Goal: Transaction & Acquisition: Book appointment/travel/reservation

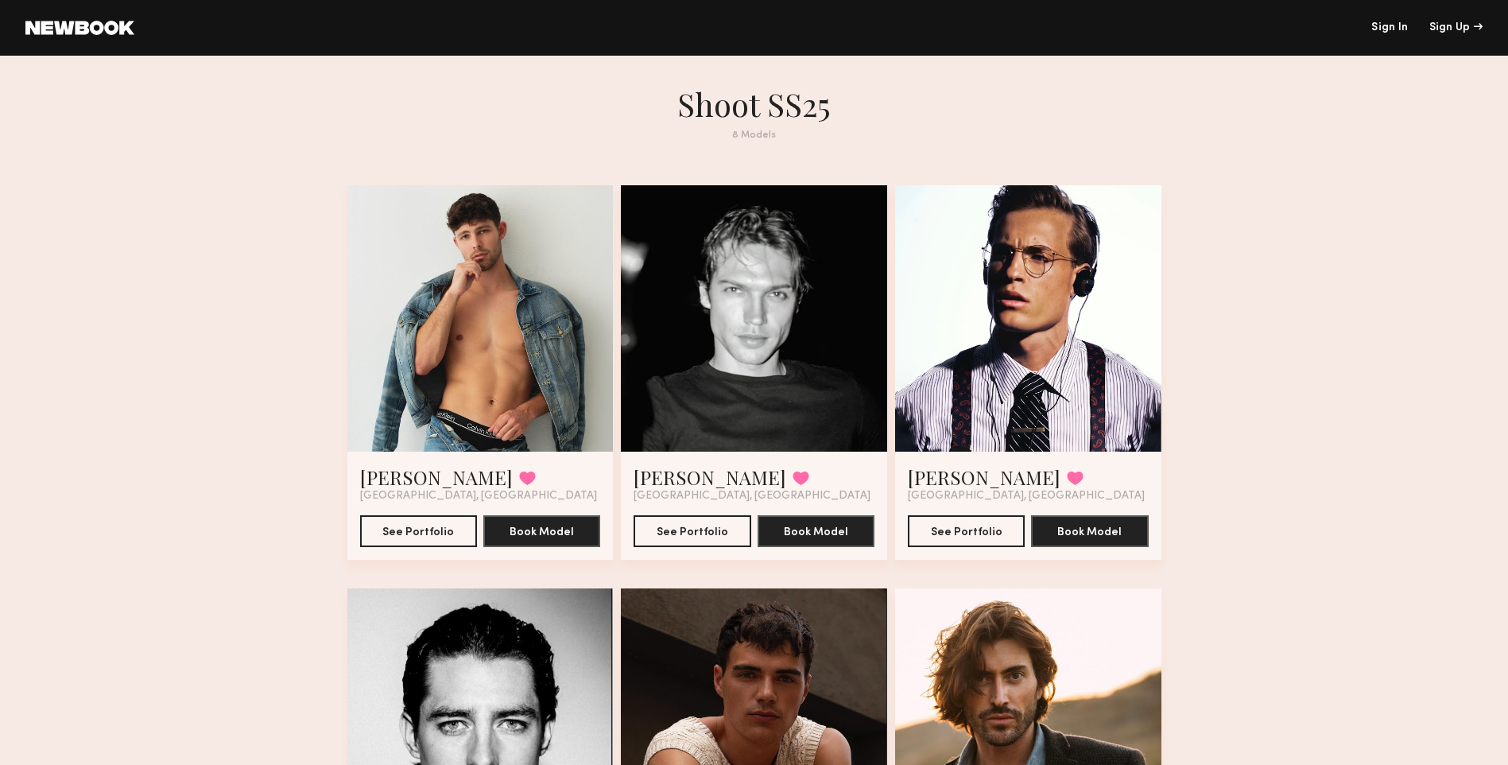
click at [1068, 312] on div at bounding box center [1028, 318] width 266 height 266
click at [1045, 414] on div at bounding box center [1028, 318] width 266 height 266
click at [946, 535] on button "See Portfolio" at bounding box center [966, 530] width 117 height 32
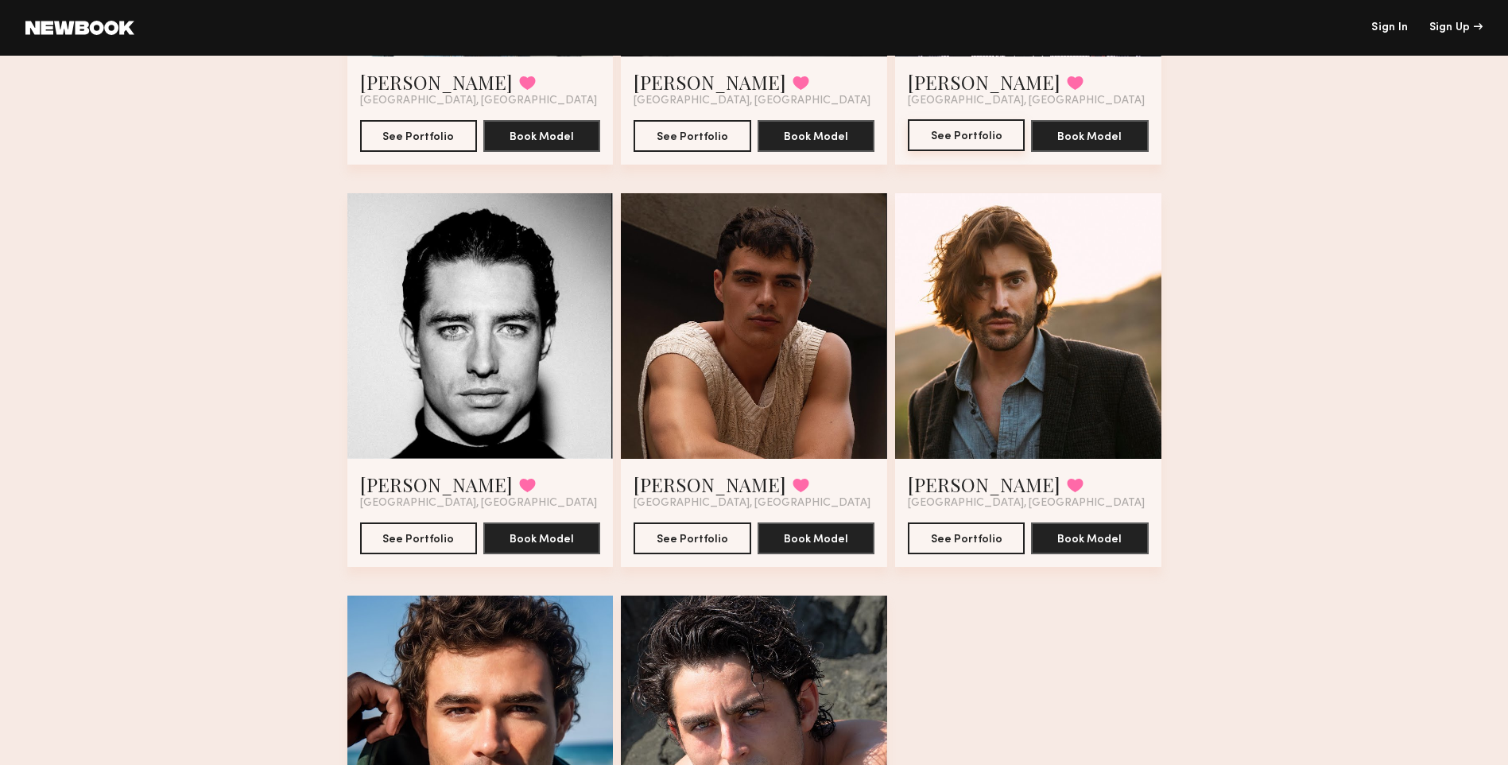
scroll to position [397, 0]
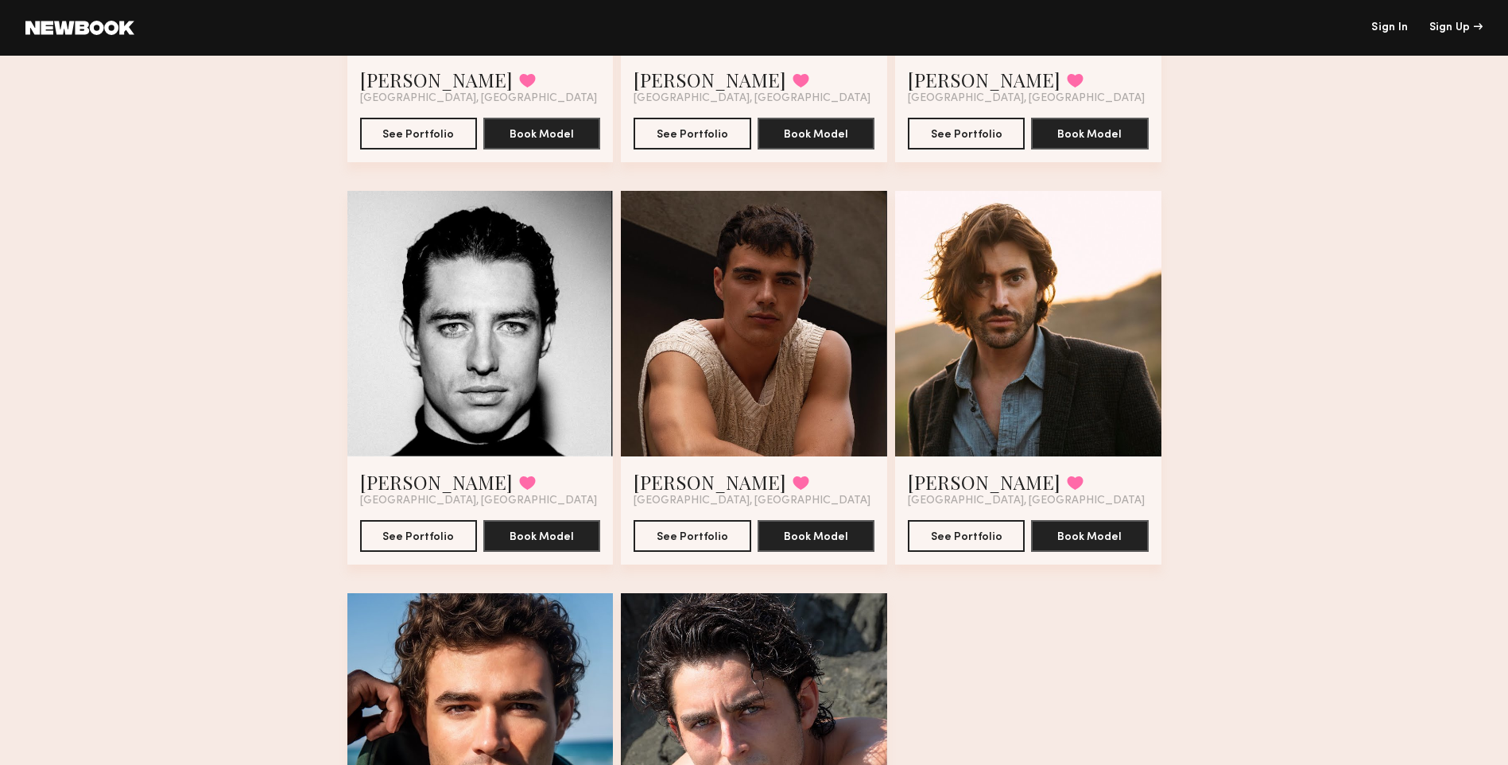
click at [469, 372] on div at bounding box center [480, 324] width 266 height 266
click at [475, 366] on div at bounding box center [480, 324] width 266 height 266
click at [510, 539] on button "Book Model" at bounding box center [541, 535] width 117 height 32
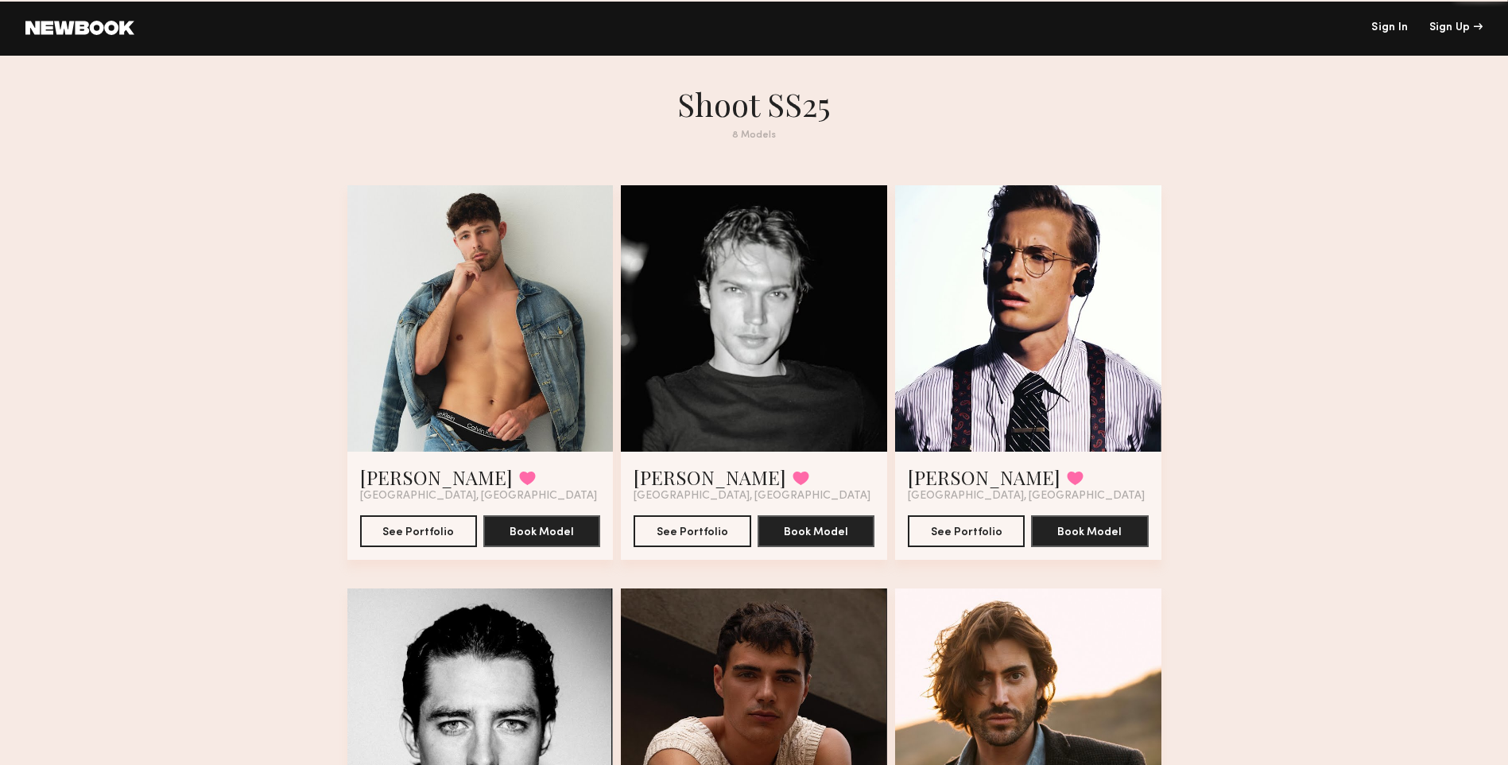
scroll to position [397, 0]
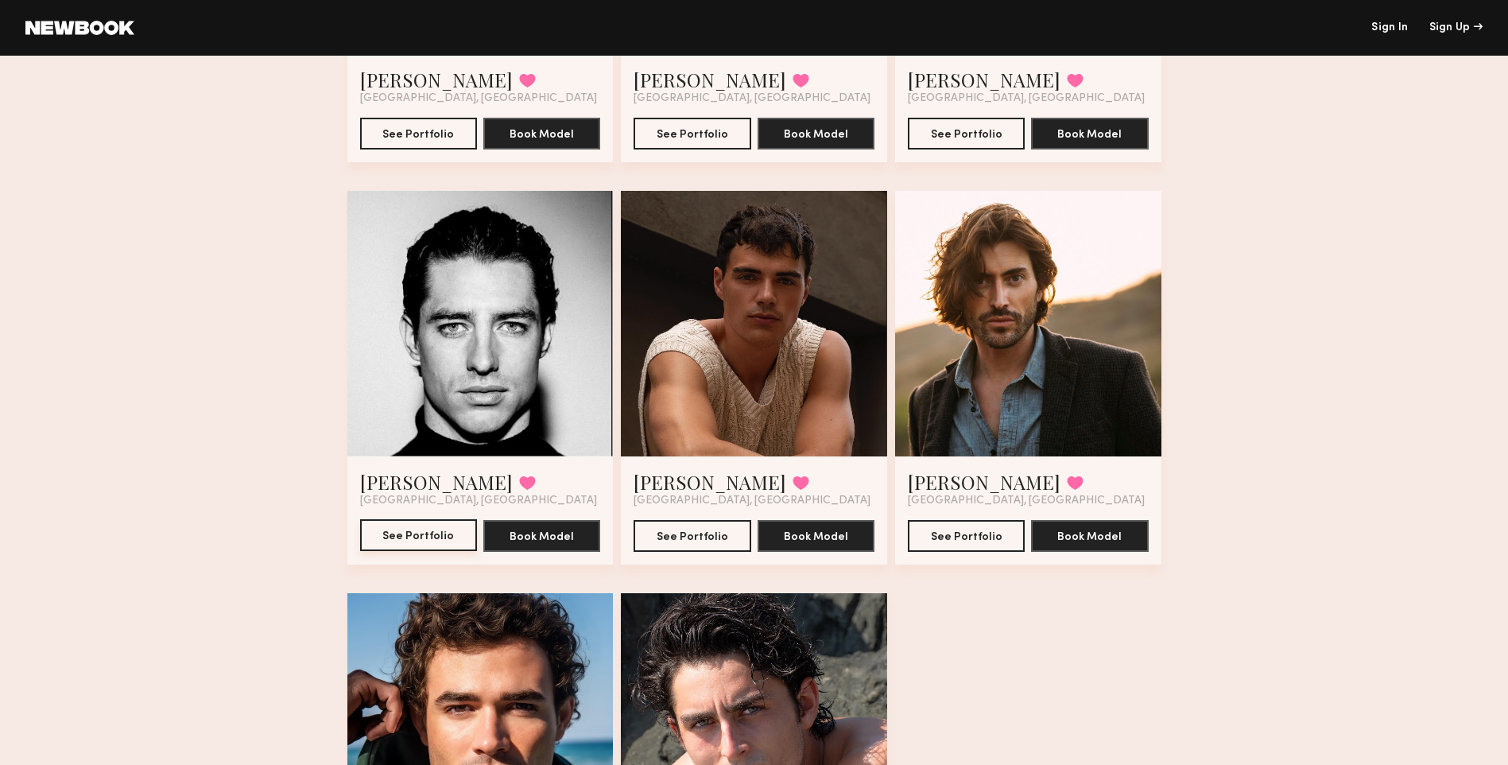
click at [408, 539] on button "See Portfolio" at bounding box center [418, 535] width 117 height 32
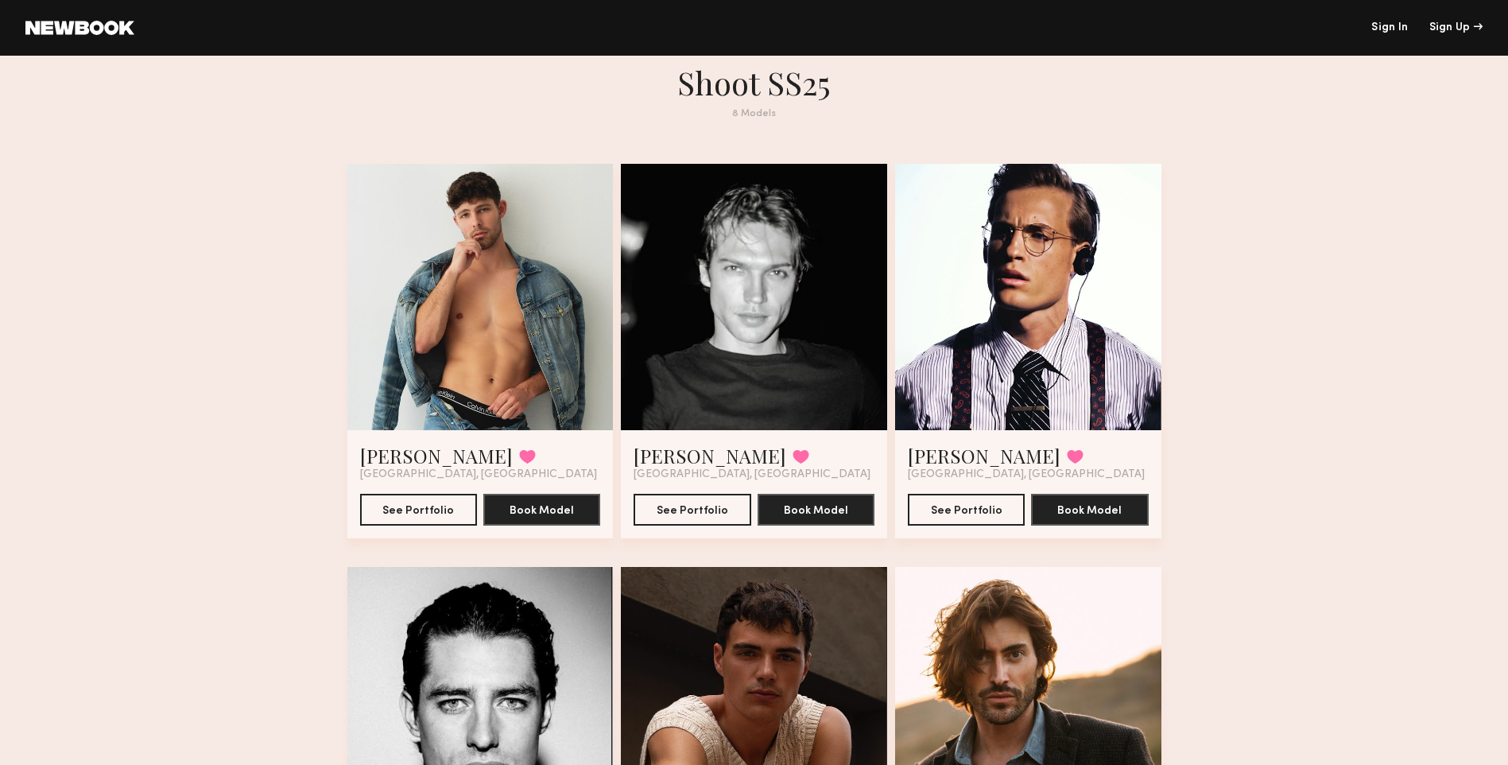
scroll to position [20, 0]
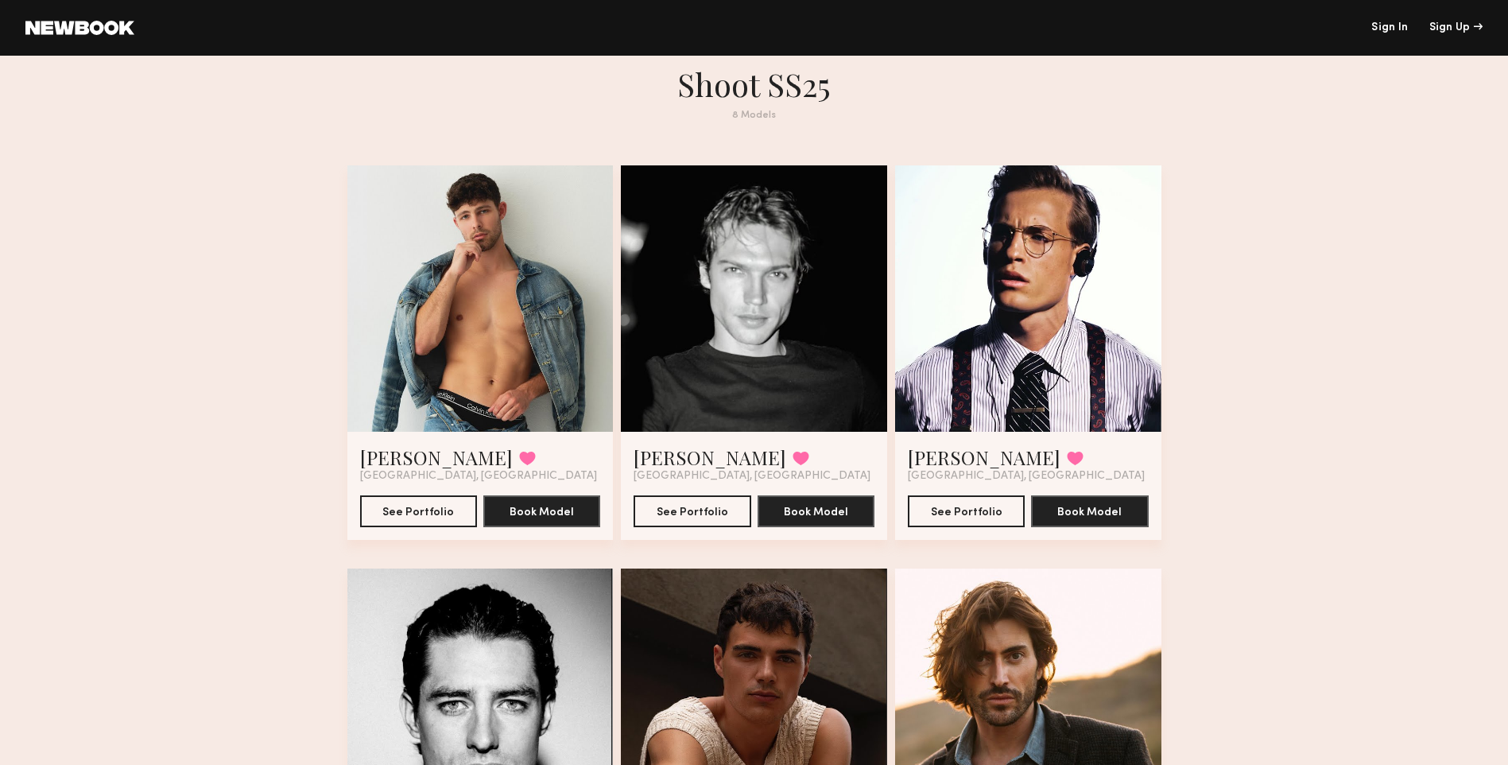
click at [989, 316] on div at bounding box center [1028, 298] width 266 height 266
click at [995, 321] on div at bounding box center [1028, 298] width 266 height 266
click at [982, 514] on button "See Portfolio" at bounding box center [966, 510] width 117 height 32
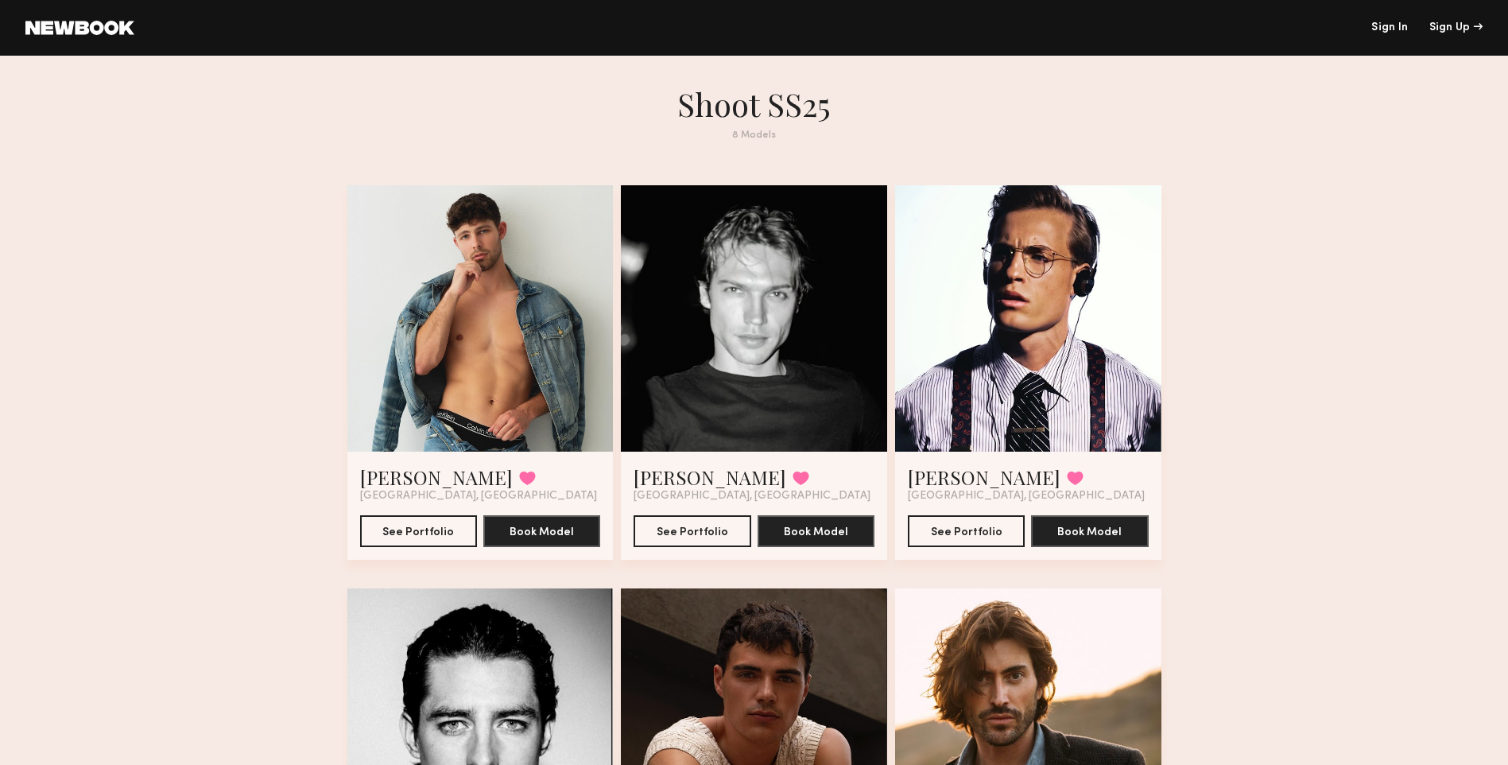
click at [758, 369] on div at bounding box center [754, 318] width 266 height 266
click at [759, 369] on div at bounding box center [754, 318] width 266 height 266
click at [698, 540] on button "See Portfolio" at bounding box center [692, 530] width 117 height 32
